Goal: Task Accomplishment & Management: Manage account settings

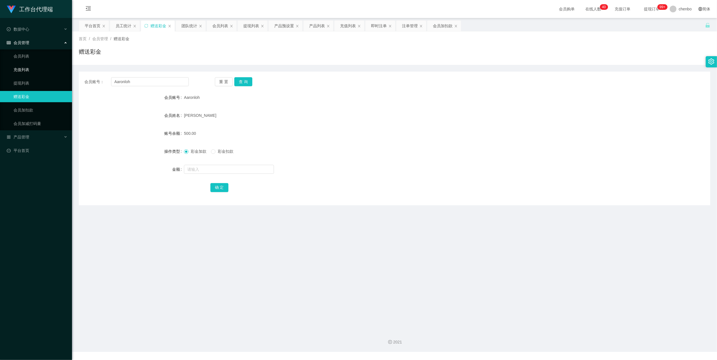
click at [25, 71] on link "充值列表" at bounding box center [40, 69] width 54 height 11
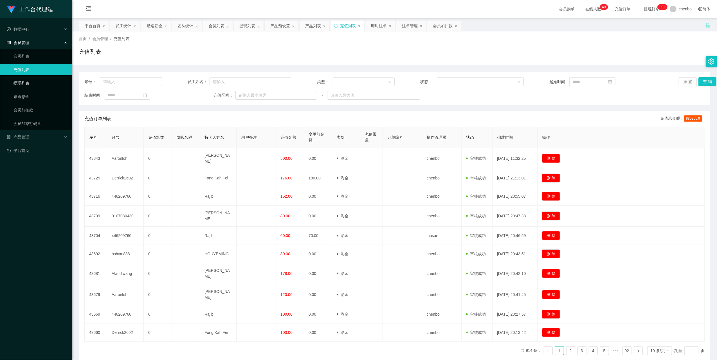
click at [24, 81] on link "提现列表" at bounding box center [40, 83] width 54 height 11
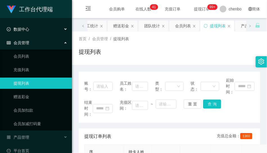
click at [33, 29] on div "数据中心" at bounding box center [36, 29] width 72 height 11
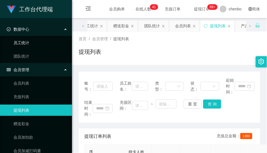
click at [28, 42] on link "员工统计" at bounding box center [40, 42] width 54 height 11
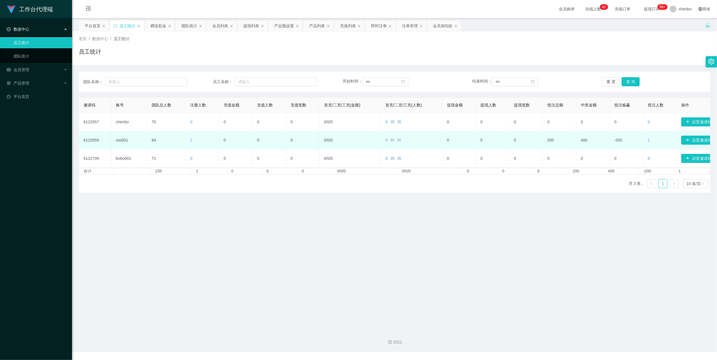
click at [191, 139] on span "1" at bounding box center [191, 140] width 2 height 4
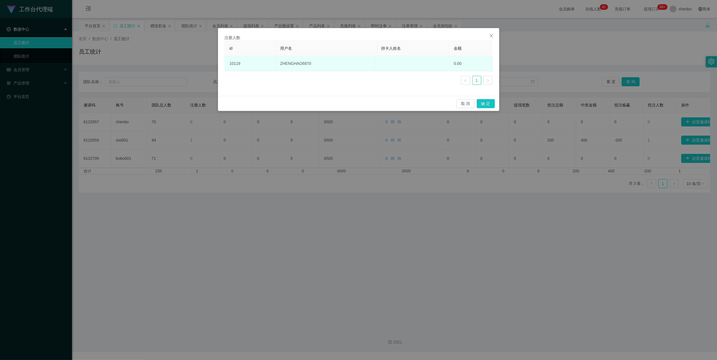
click at [295, 67] on td "ZHENGHAO6870" at bounding box center [325, 63] width 101 height 15
click at [297, 62] on td "ZHENGHAO6870" at bounding box center [325, 63] width 101 height 15
copy td "ZHENGHAO6870"
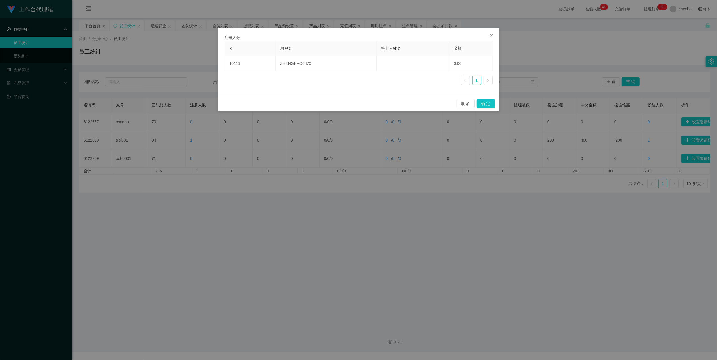
drag, startPoint x: 297, startPoint y: 62, endPoint x: 96, endPoint y: 209, distance: 249.0
click at [114, 263] on div "注册人数 id 用户名 持卡人姓名 金额 10119 ZHENGHAO6870 0.00 1 取 消 确 定" at bounding box center [358, 180] width 717 height 360
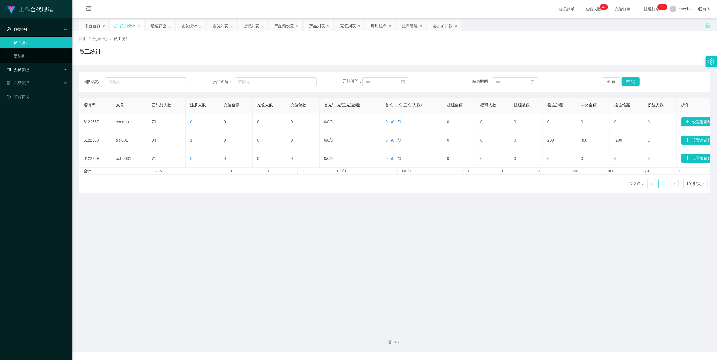
click at [32, 68] on div "会员管理" at bounding box center [36, 69] width 72 height 11
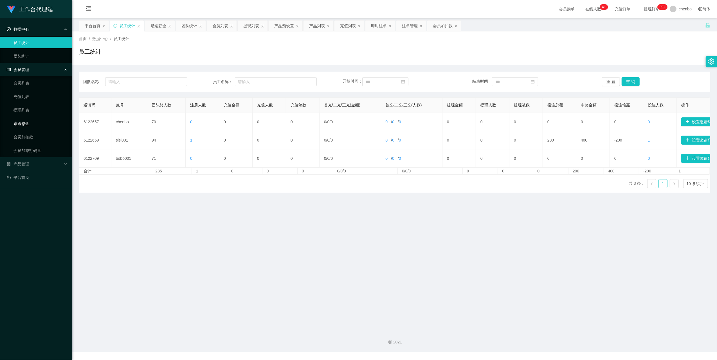
click at [24, 123] on link "赠送彩金" at bounding box center [40, 123] width 54 height 11
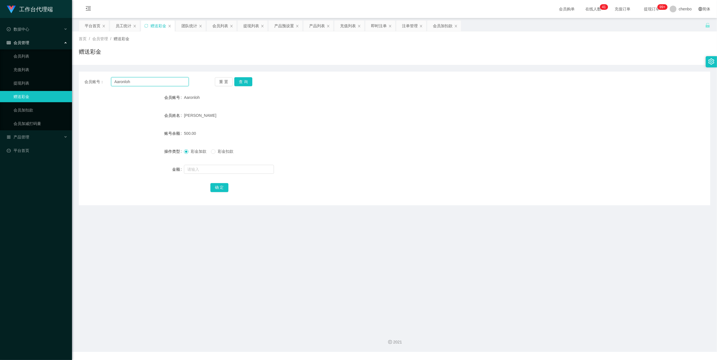
click at [133, 80] on input "Aaronloh" at bounding box center [150, 81] width 78 height 9
paste input "ZHENGHAO6870"
type input "ZHENGHAO6870"
click at [246, 83] on button "查 询" at bounding box center [243, 81] width 18 height 9
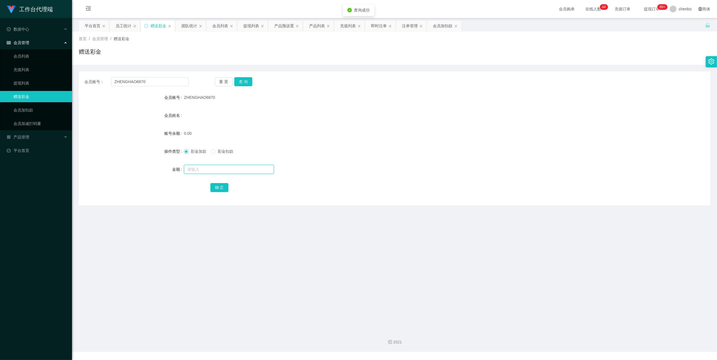
drag, startPoint x: 208, startPoint y: 167, endPoint x: 207, endPoint y: 164, distance: 2.9
click at [208, 167] on input "text" at bounding box center [229, 169] width 90 height 9
type input "100"
click at [215, 190] on button "确 定" at bounding box center [219, 187] width 18 height 9
click at [374, 153] on div "彩金加款 彩金扣款" at bounding box center [368, 151] width 368 height 11
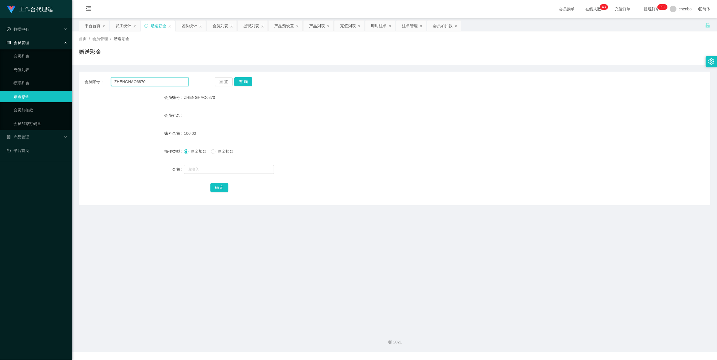
click at [167, 81] on input "ZHENGHAO6870" at bounding box center [150, 81] width 78 height 9
drag, startPoint x: 167, startPoint y: 81, endPoint x: 191, endPoint y: 78, distance: 24.3
click at [168, 80] on input "ZHENGHAO6870" at bounding box center [150, 81] width 78 height 9
click at [164, 78] on input "ZHENGHAO6870" at bounding box center [150, 81] width 78 height 9
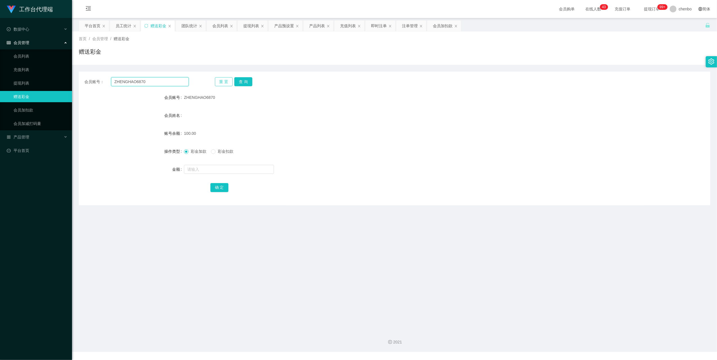
paste input "Alandiwang"
type input "Alandiwang"
click at [240, 81] on button "查 询" at bounding box center [243, 81] width 18 height 9
click at [207, 168] on input "text" at bounding box center [229, 169] width 90 height 9
type input "500"
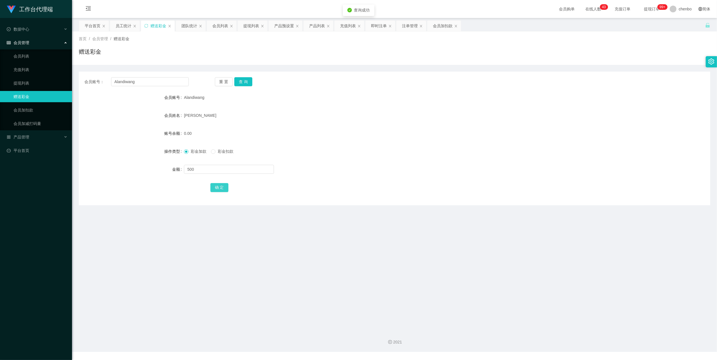
click at [222, 187] on button "确 定" at bounding box center [219, 187] width 18 height 9
click at [450, 157] on form "会员账号 Alandiwang 会员姓名 [PERSON_NAME] 账号余额 500.00 操作类型 彩金加款 彩金扣款 金额 确 定" at bounding box center [394, 142] width 631 height 101
click at [158, 84] on input "Alandiwang" at bounding box center [150, 81] width 78 height 9
paste input "lan980526"
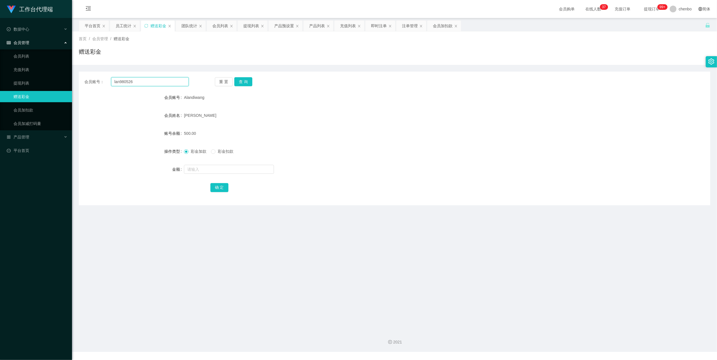
type input "lan980526"
click at [244, 77] on div "会员账号： lan980526 重 置 查 询 会员账号 Alandiwang 会员姓名 [PERSON_NAME] 账号余额 500.00 操作类型 彩金加…" at bounding box center [394, 139] width 631 height 134
click at [241, 84] on button "查 询" at bounding box center [243, 81] width 18 height 9
click at [206, 173] on input "text" at bounding box center [229, 169] width 90 height 9
type input "500"
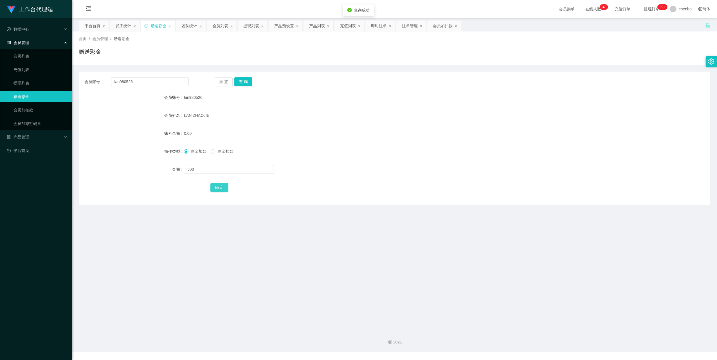
click at [218, 190] on button "确 定" at bounding box center [219, 187] width 18 height 9
drag, startPoint x: 461, startPoint y: 87, endPoint x: 465, endPoint y: 86, distance: 4.0
click at [465, 86] on div "会员账号： lan980526 重 置 查 询 会员账号 lan980526 会员姓名 [PERSON_NAME] 账号余额 500.00 操作类型 彩金加款…" at bounding box center [394, 139] width 631 height 134
click at [38, 121] on link "会员加减打码量" at bounding box center [40, 123] width 54 height 11
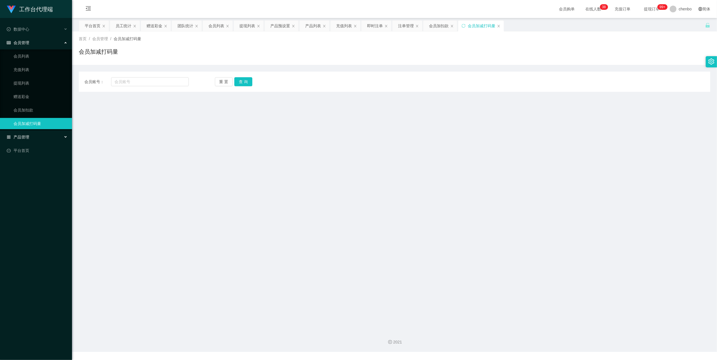
click at [37, 138] on div "产品管理" at bounding box center [36, 137] width 72 height 11
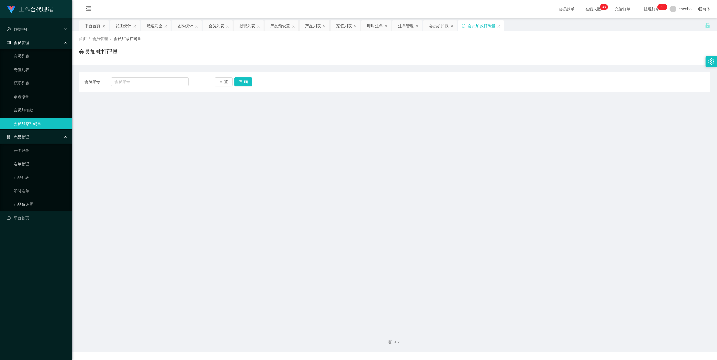
drag, startPoint x: 24, startPoint y: 198, endPoint x: 42, endPoint y: 159, distance: 43.3
click at [24, 199] on link "产品预设置" at bounding box center [40, 204] width 54 height 11
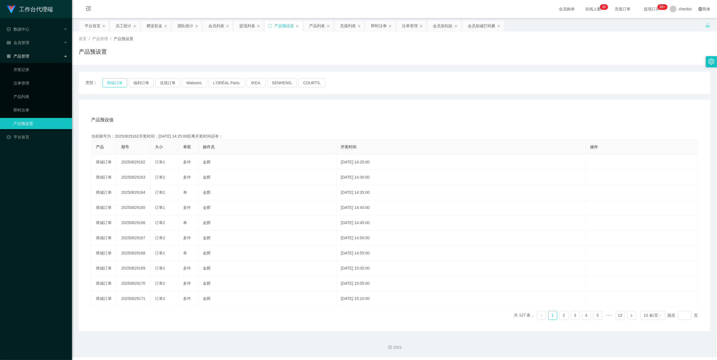
click at [114, 81] on button "商城订单" at bounding box center [114, 82] width 25 height 9
click at [25, 31] on span "数据中心" at bounding box center [18, 29] width 22 height 4
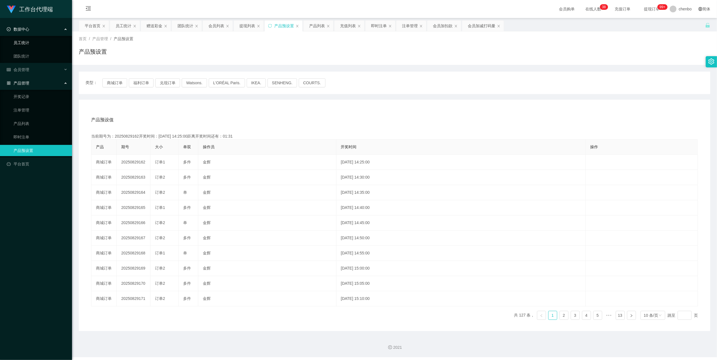
drag, startPoint x: 29, startPoint y: 46, endPoint x: 64, endPoint y: 49, distance: 34.4
click at [29, 46] on link "员工统计" at bounding box center [40, 42] width 54 height 11
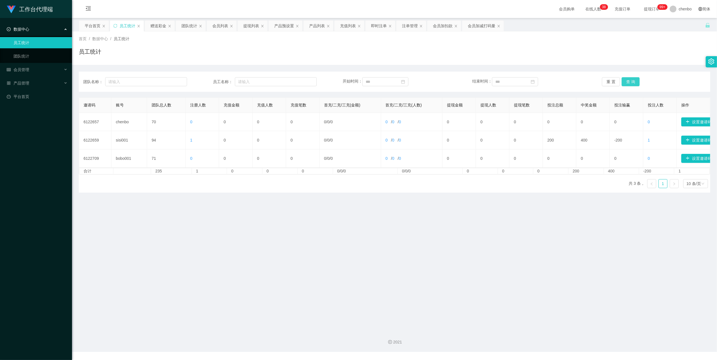
click at [636, 81] on button "查 询" at bounding box center [630, 81] width 18 height 9
click at [632, 79] on button "查 询" at bounding box center [630, 81] width 18 height 9
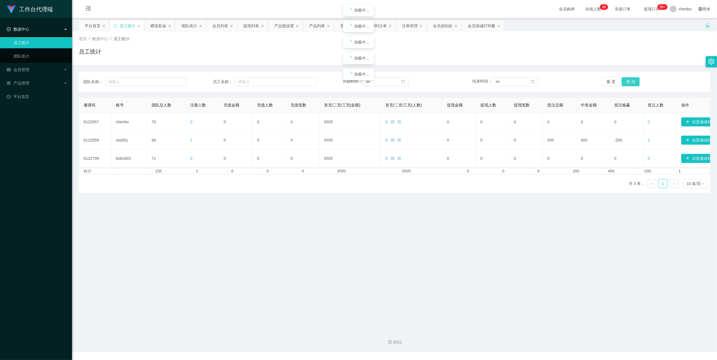
click at [632, 79] on button "查 询" at bounding box center [630, 81] width 18 height 9
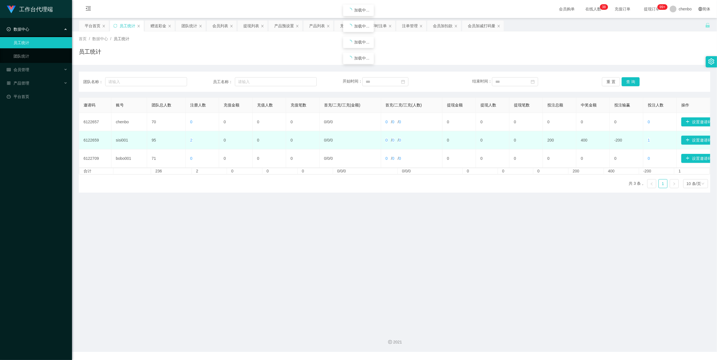
click at [188, 141] on td "2" at bounding box center [202, 140] width 33 height 18
click at [190, 140] on span "2" at bounding box center [191, 140] width 2 height 4
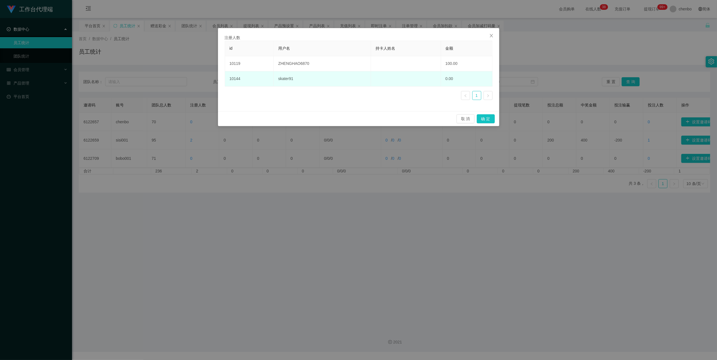
click at [291, 79] on td "skater91" at bounding box center [322, 78] width 97 height 15
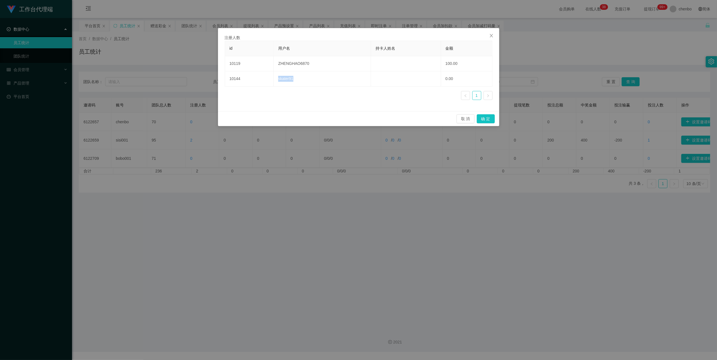
copy td "skater91"
drag, startPoint x: 182, startPoint y: 256, endPoint x: 63, endPoint y: 145, distance: 161.9
click at [156, 228] on div "注册人数 id 用户名 持卡人姓名 金额 10119 ZHENGHAO6870 100.00 10144 skater91 0.00 1 取 消 确 定" at bounding box center [358, 180] width 717 height 360
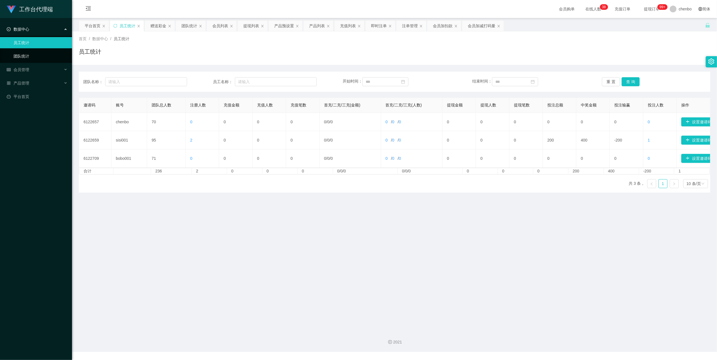
click at [29, 54] on link "团队统计" at bounding box center [40, 56] width 54 height 11
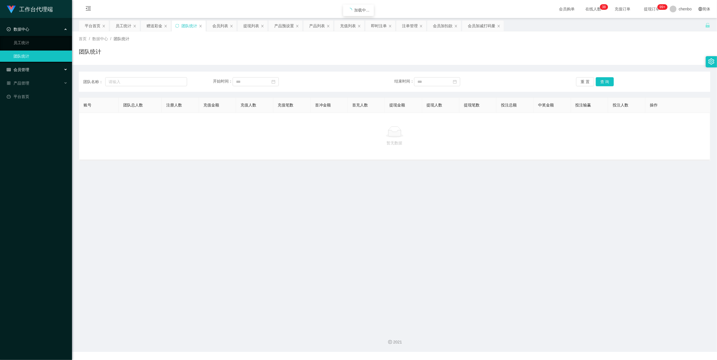
click at [27, 73] on div "会员管理" at bounding box center [36, 69] width 72 height 11
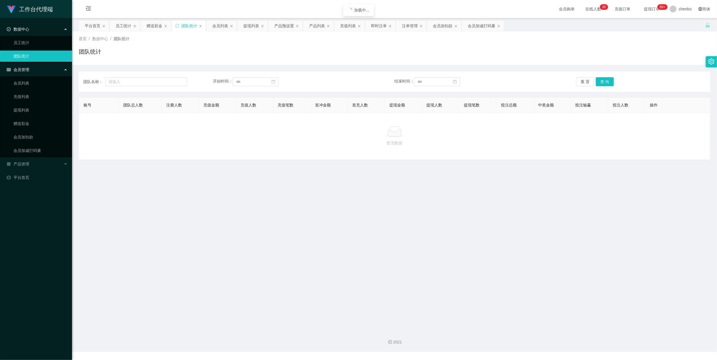
click at [30, 89] on ul "会员列表 充值列表 提现列表 赠送彩金 会员加扣款 会员加减打码量" at bounding box center [36, 116] width 72 height 81
click at [24, 123] on link "赠送彩金" at bounding box center [40, 123] width 54 height 11
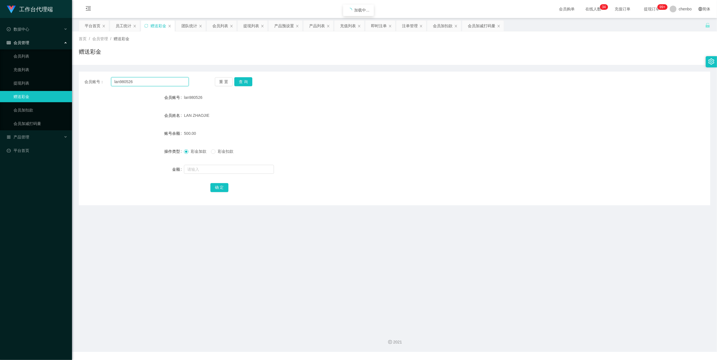
click at [157, 80] on input "lan980526" at bounding box center [150, 81] width 78 height 9
drag, startPoint x: 157, startPoint y: 80, endPoint x: 163, endPoint y: 80, distance: 6.5
click at [157, 80] on input "lan980526" at bounding box center [150, 81] width 78 height 9
paste input "skater91"
type input "skater91"
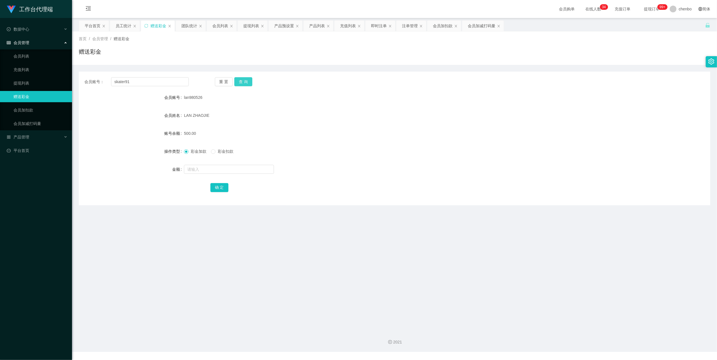
drag, startPoint x: 242, startPoint y: 81, endPoint x: 225, endPoint y: 97, distance: 23.1
click at [242, 81] on button "查 询" at bounding box center [243, 81] width 18 height 9
click at [214, 168] on input "text" at bounding box center [229, 169] width 90 height 9
type input "100"
click at [222, 187] on button "确 定" at bounding box center [219, 187] width 18 height 9
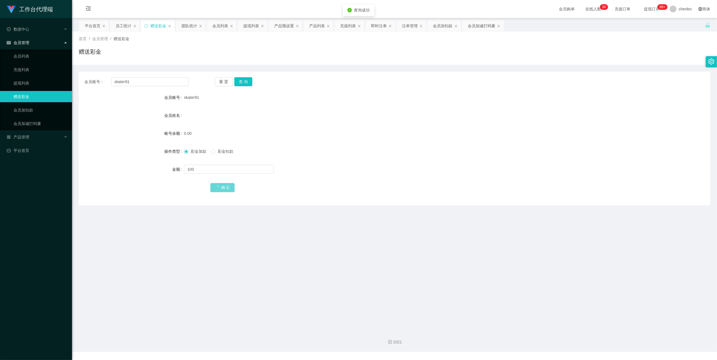
click at [450, 139] on form "会员账号 skater91 会员姓名 账号余额 0.00 操作类型 彩金加款 彩金扣款 金额 100 确 定" at bounding box center [394, 142] width 631 height 101
click at [142, 90] on div "会员账号： skater91 重 置 查 询 会员账号 skater91 会员姓名 账号余额 100.00 操作类型 彩金加款 彩金扣款 金额 确 定" at bounding box center [394, 139] width 631 height 134
click at [149, 81] on input "skater91" at bounding box center [150, 81] width 78 height 9
paste input "ZHENGHAO6870"
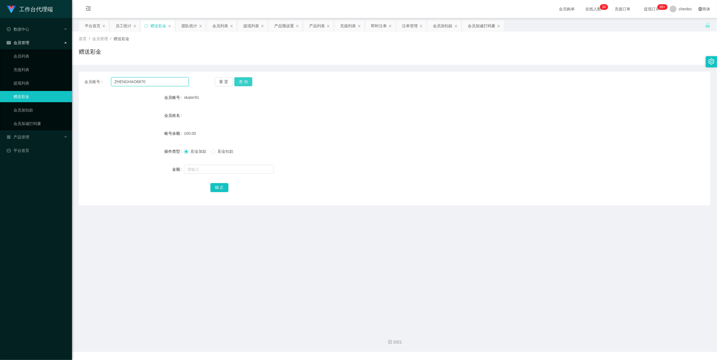
type input "ZHENGHAO6870"
click at [245, 82] on button "查 询" at bounding box center [243, 81] width 18 height 9
click at [322, 109] on form "会员账号 ZHENGHAO6870 会员姓名 账号余额 50.00 操作类型 彩金加款 彩金扣款 金额 确 定" at bounding box center [394, 142] width 631 height 101
click at [28, 141] on div "产品管理" at bounding box center [36, 137] width 72 height 11
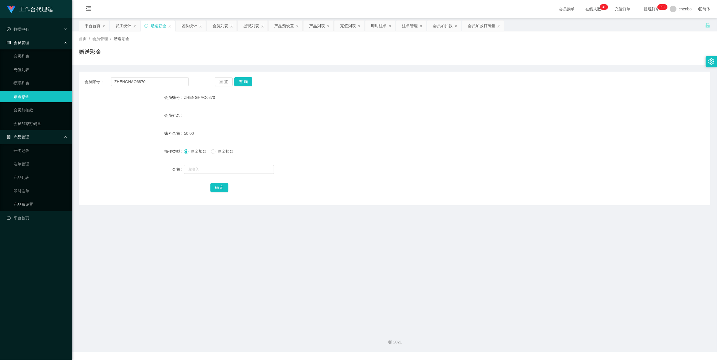
click at [20, 204] on link "产品预设置" at bounding box center [40, 204] width 54 height 11
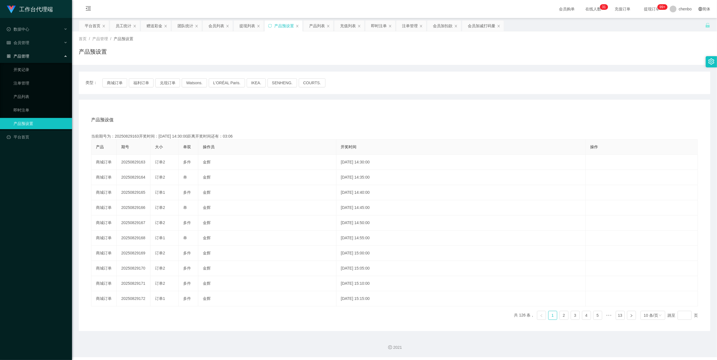
drag, startPoint x: 448, startPoint y: 103, endPoint x: 486, endPoint y: 71, distance: 49.6
click at [448, 102] on div "产品预设值 添加期号 当前期号为：20250829163开奖时间：[DATE] 14:30:00距离开奖时间还有：03:06 产品 期号 大小 单双 操作员 …" at bounding box center [394, 216] width 631 height 232
click at [28, 43] on span "会员管理" at bounding box center [18, 42] width 22 height 4
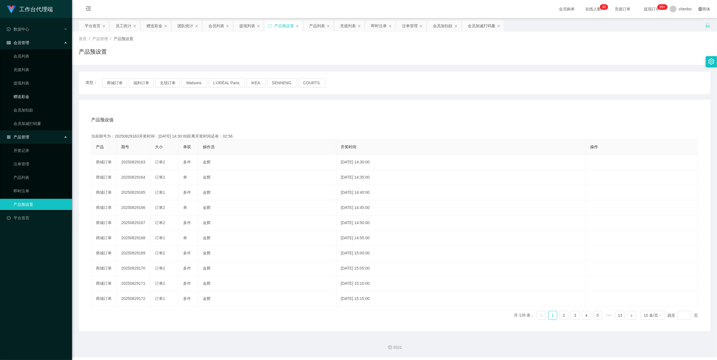
click at [25, 96] on link "赠送彩金" at bounding box center [40, 96] width 54 height 11
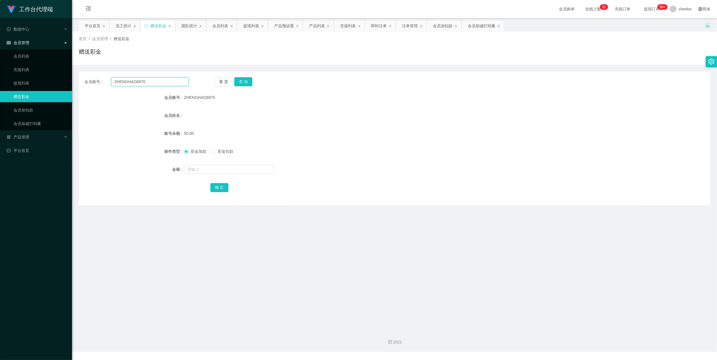
click at [158, 78] on input "ZHENGHAO6870" at bounding box center [150, 81] width 78 height 9
drag, startPoint x: 158, startPoint y: 78, endPoint x: 170, endPoint y: 79, distance: 12.4
click at [159, 78] on input "ZHENGHAO6870" at bounding box center [150, 81] width 78 height 9
click at [247, 80] on button "查 询" at bounding box center [243, 81] width 18 height 9
click at [247, 80] on div "重 置 查 询" at bounding box center [267, 81] width 104 height 9
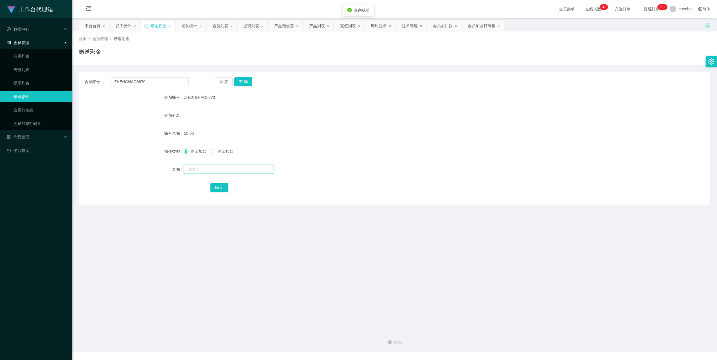
click at [218, 167] on input "text" at bounding box center [229, 169] width 90 height 9
type input "100"
click at [217, 187] on button "确 定" at bounding box center [219, 187] width 18 height 9
drag, startPoint x: 333, startPoint y: 152, endPoint x: 350, endPoint y: 147, distance: 17.6
click at [335, 152] on div "彩金加款 彩金扣款" at bounding box center [368, 151] width 368 height 11
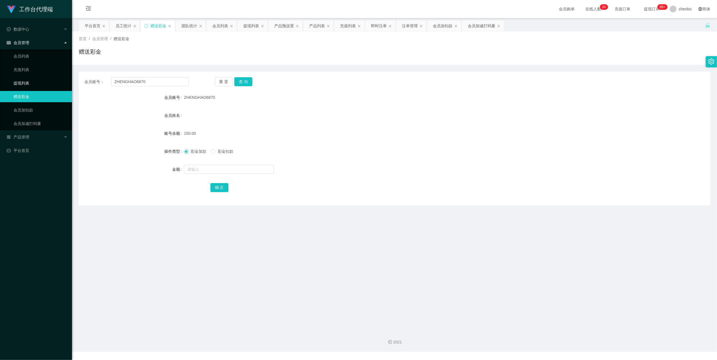
drag, startPoint x: 26, startPoint y: 77, endPoint x: 37, endPoint y: 77, distance: 11.0
click at [26, 78] on link "提现列表" at bounding box center [40, 83] width 54 height 11
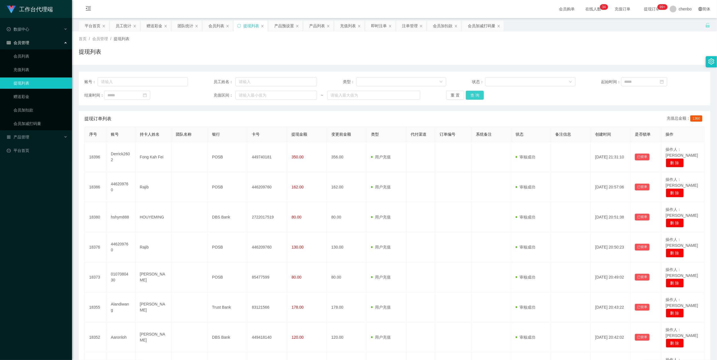
click at [468, 95] on button "查 询" at bounding box center [475, 95] width 18 height 9
click at [468, 95] on div "重 置 查 询" at bounding box center [497, 95] width 103 height 9
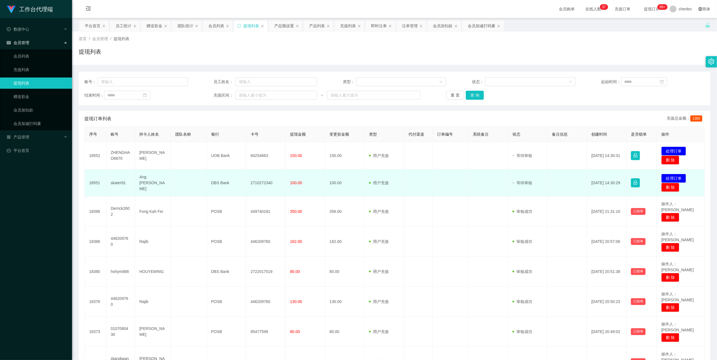
click at [144, 184] on td "Ang [PERSON_NAME]" at bounding box center [153, 183] width 36 height 27
drag, startPoint x: 144, startPoint y: 184, endPoint x: 115, endPoint y: 183, distance: 29.5
click at [115, 183] on td "skater91" at bounding box center [120, 183] width 29 height 27
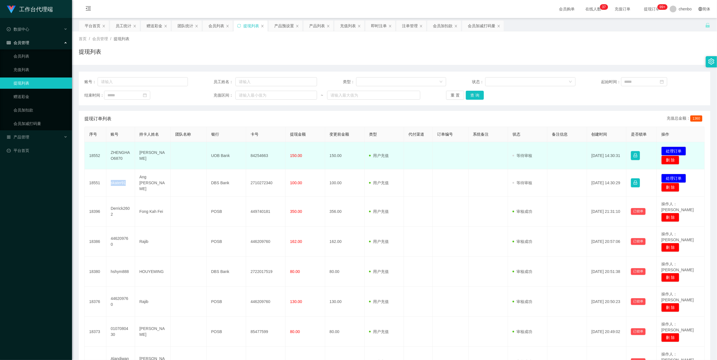
copy td "skater91"
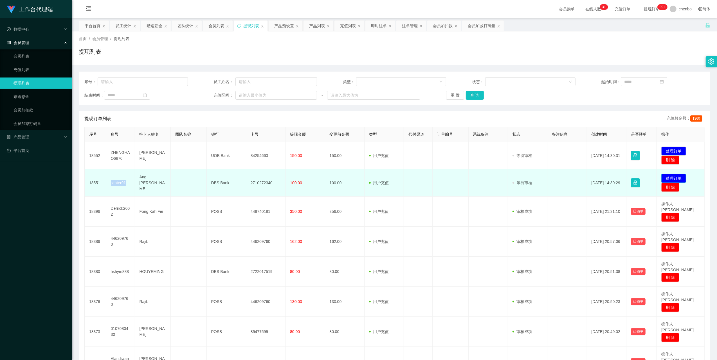
click at [672, 178] on button "处理订单" at bounding box center [673, 178] width 25 height 9
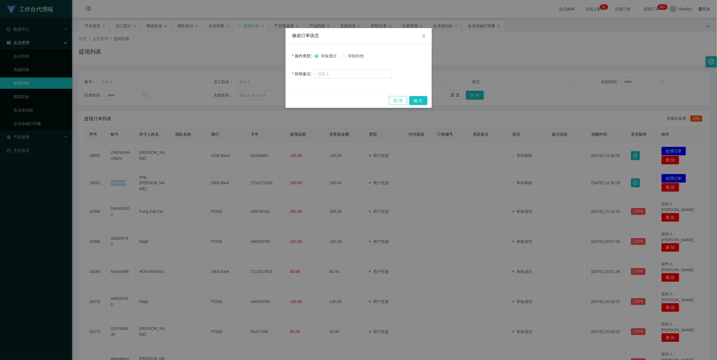
click at [397, 101] on button "取 消" at bounding box center [398, 100] width 18 height 9
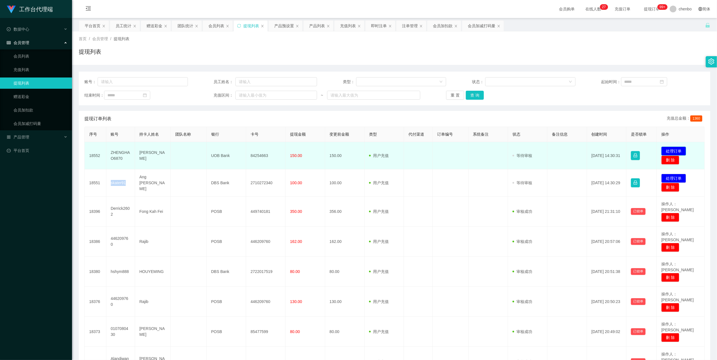
drag, startPoint x: 675, startPoint y: 148, endPoint x: 672, endPoint y: 148, distance: 3.7
click at [676, 148] on button "处理订单" at bounding box center [673, 151] width 25 height 9
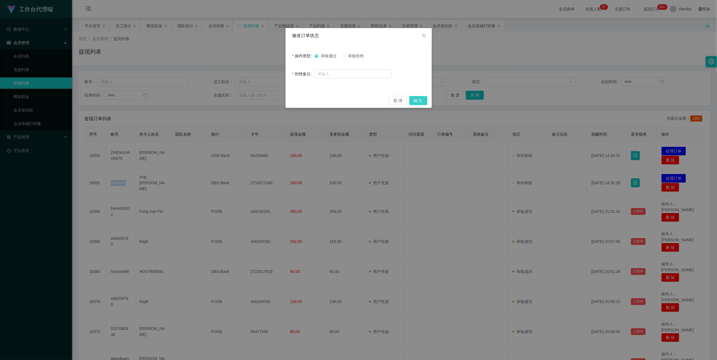
click at [419, 99] on button "确 定" at bounding box center [418, 100] width 18 height 9
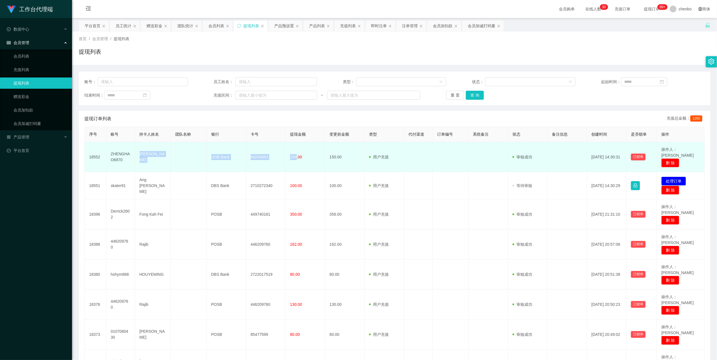
drag, startPoint x: 138, startPoint y: 149, endPoint x: 294, endPoint y: 153, distance: 155.5
click at [294, 153] on tr "18552 ZHENGHAO6870 [PERSON_NAME] UOB Bank 84254663 150.00 150.00 用户充值 人工扣款 审核驳回…" at bounding box center [395, 157] width 620 height 30
copy tr "[PERSON_NAME] UOB Bank 84254663 150"
